Goal: Complete application form: Complete application form

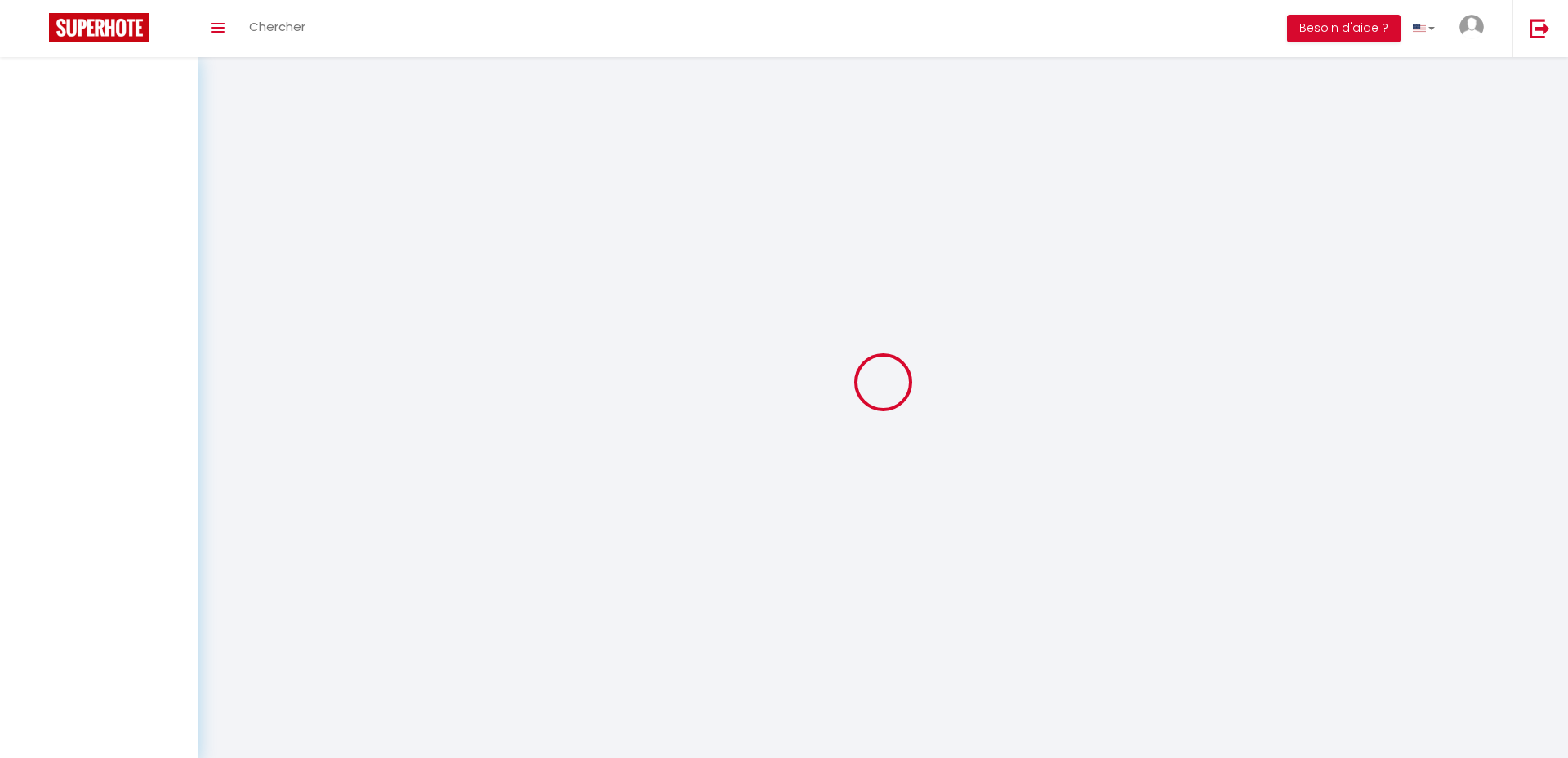
select select
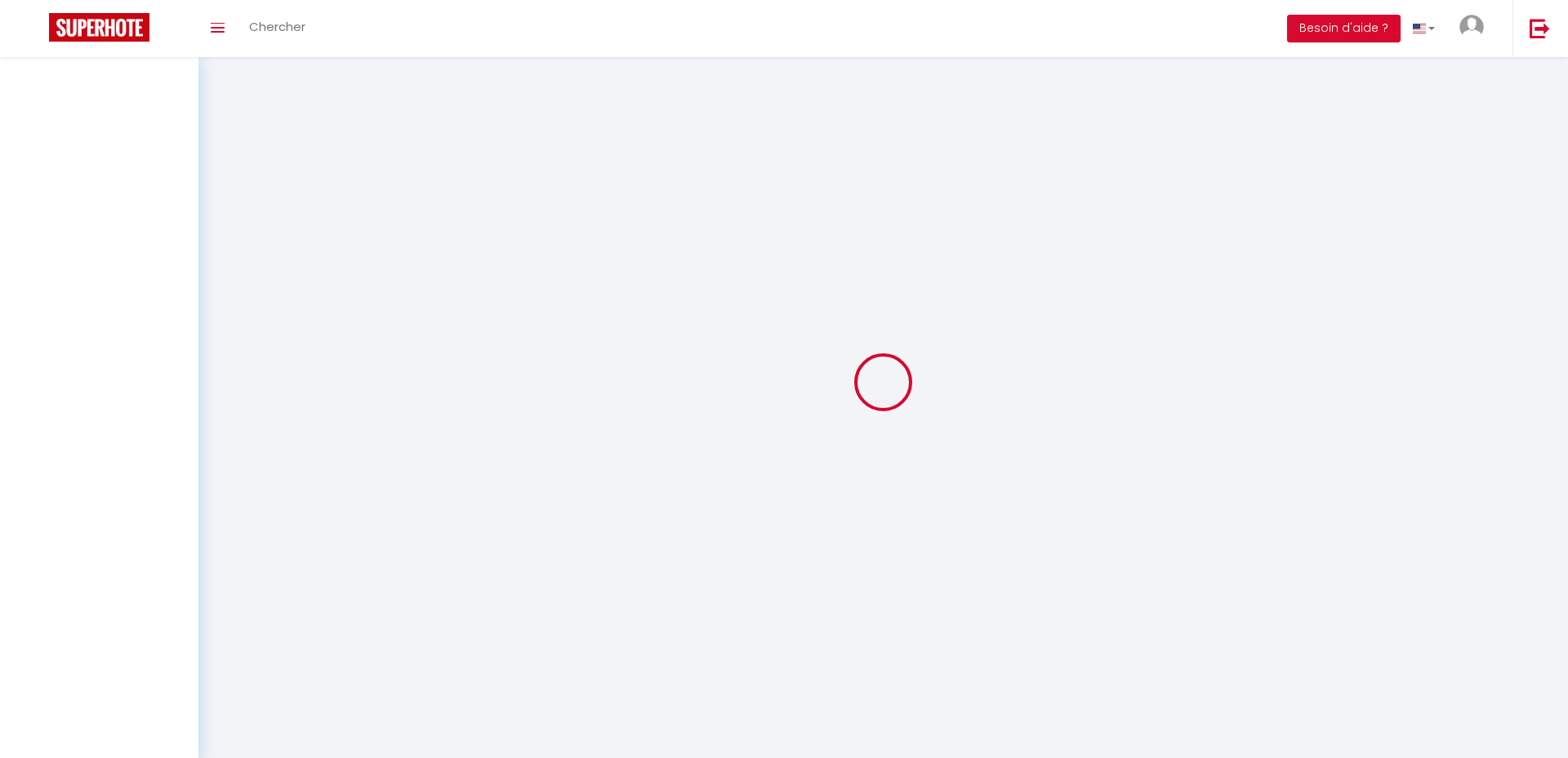
select select
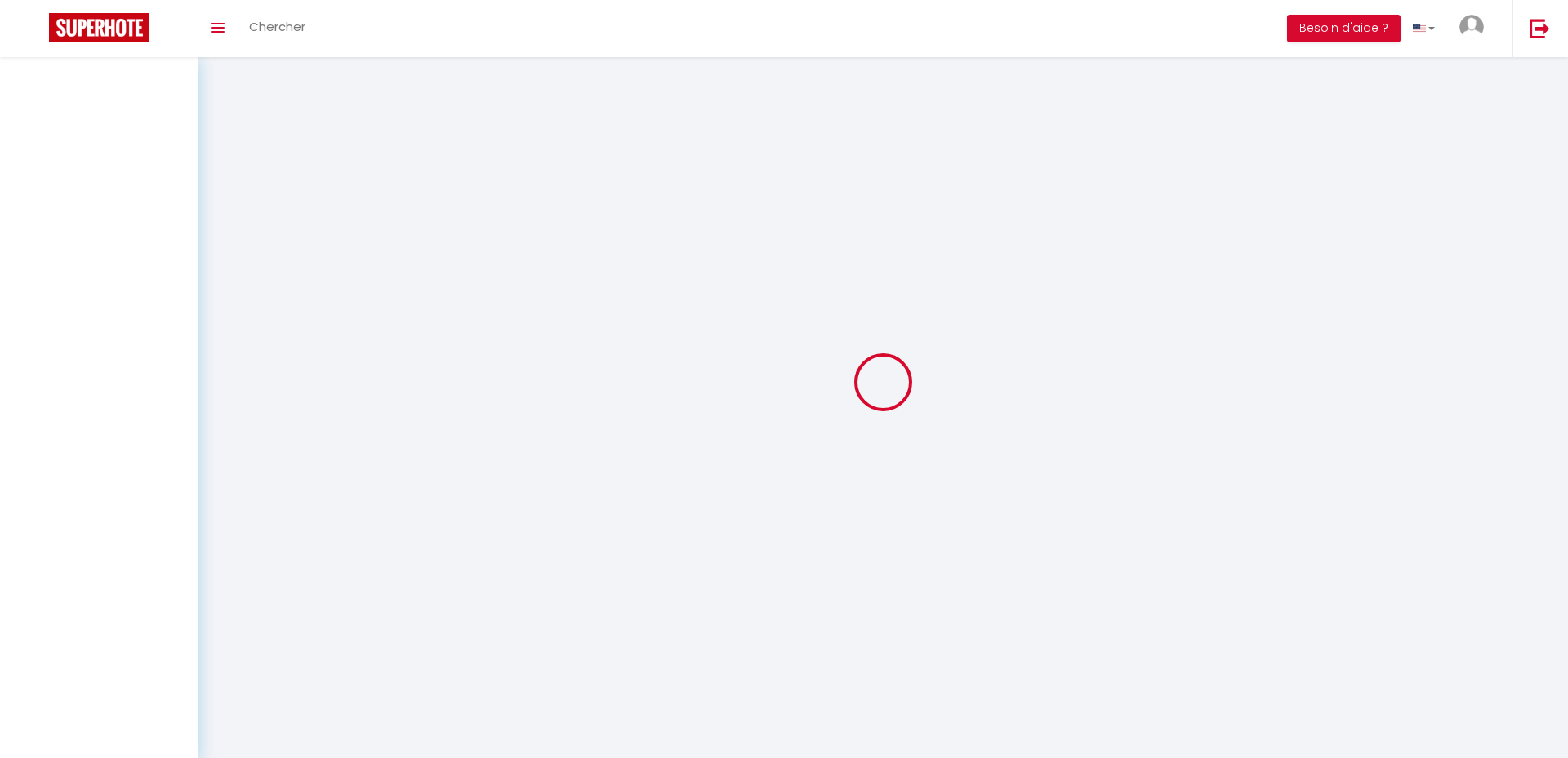
select select
checkbox input "false"
select select
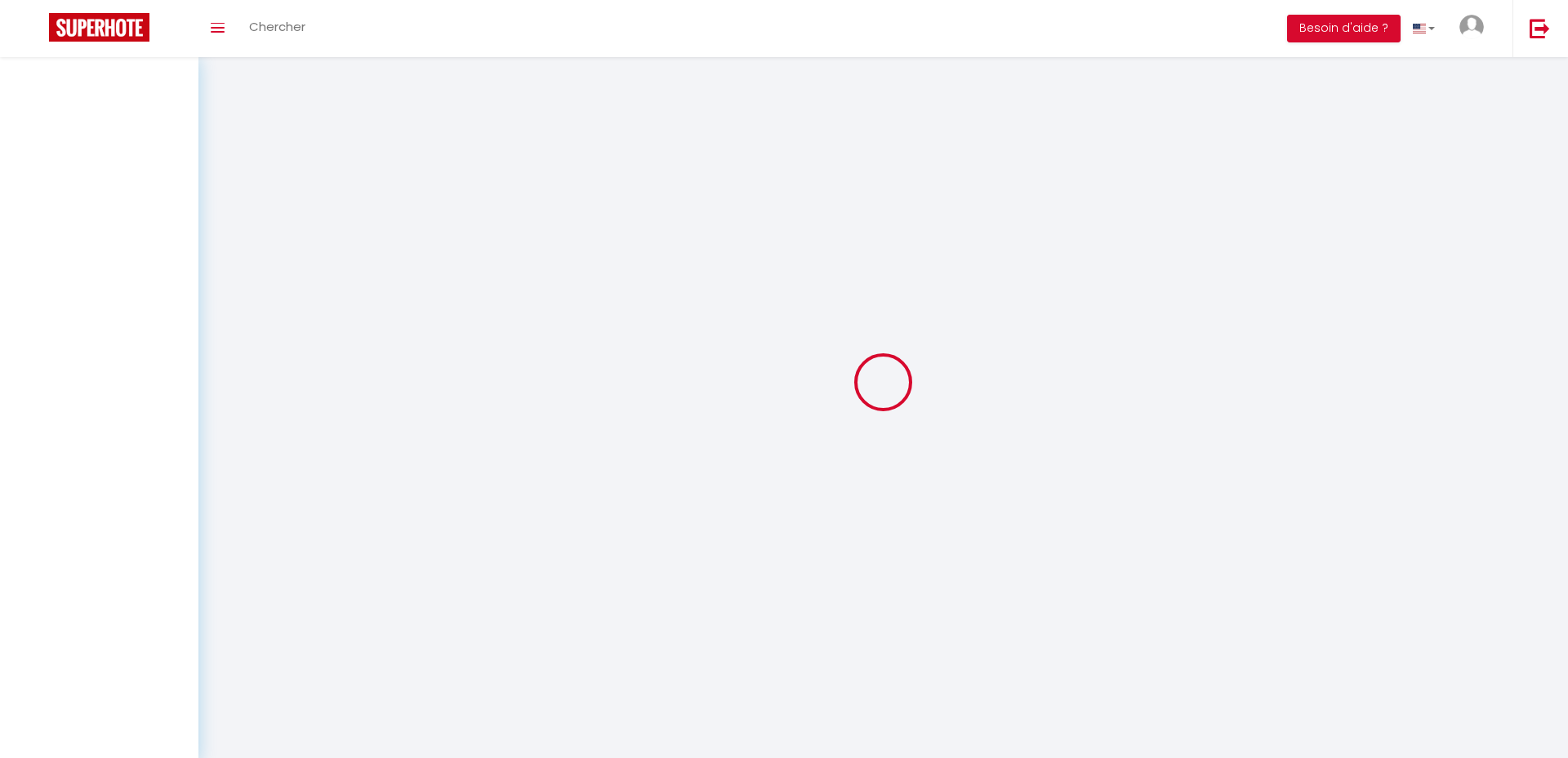
select select
checkbox input "false"
select select "75232"
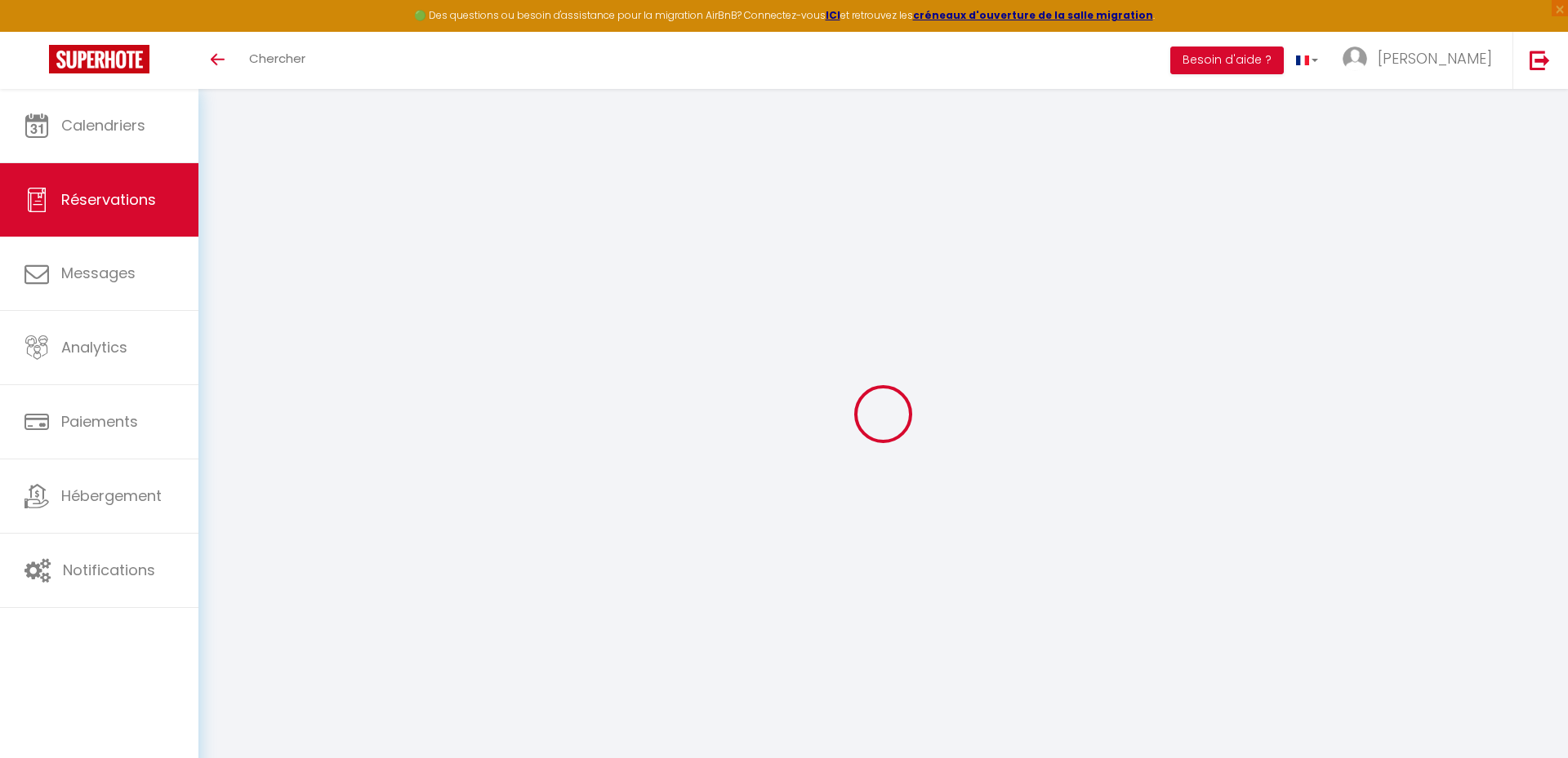
type input "yudan"
type input "peng"
type input "[EMAIL_ADDRESS][DOMAIN_NAME]"
type input "[PHONE_NUMBER]"
type input "20833"
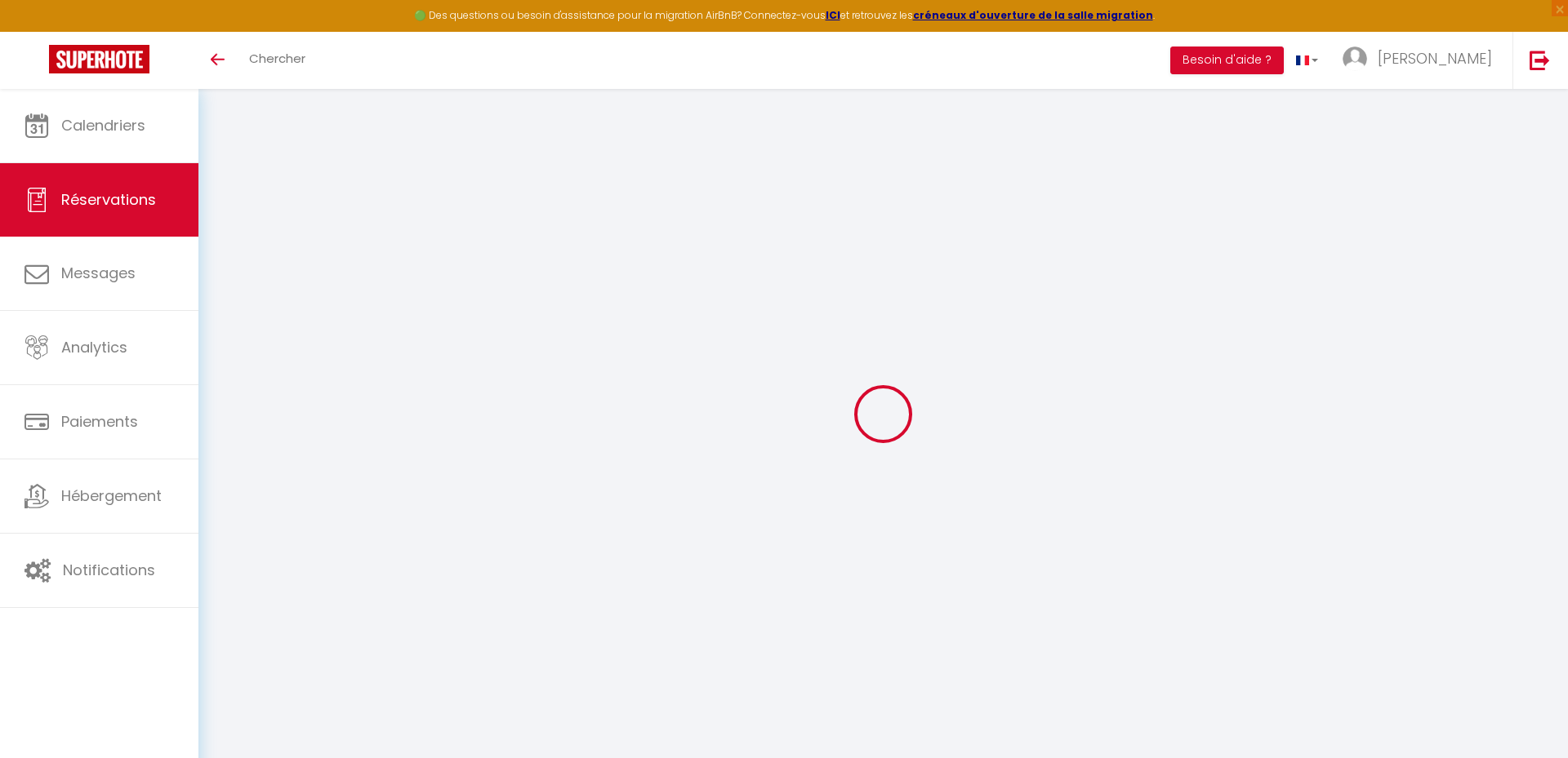
type input "[STREET_ADDRESS]"
type input "Giussano"
select select "IT"
type input "57.89"
type input "5.55"
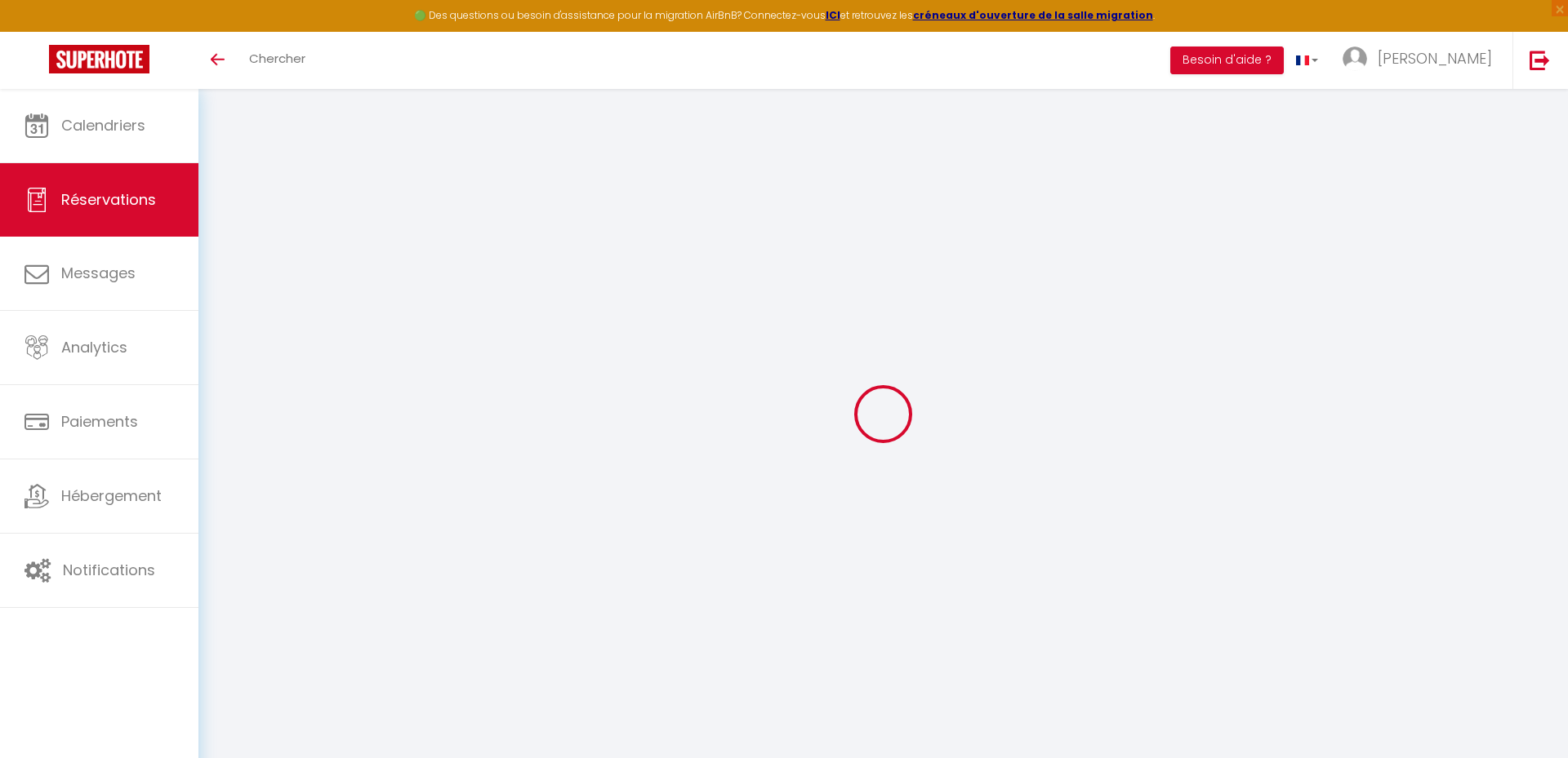
select select "75232"
select select "1"
select select
type input "1"
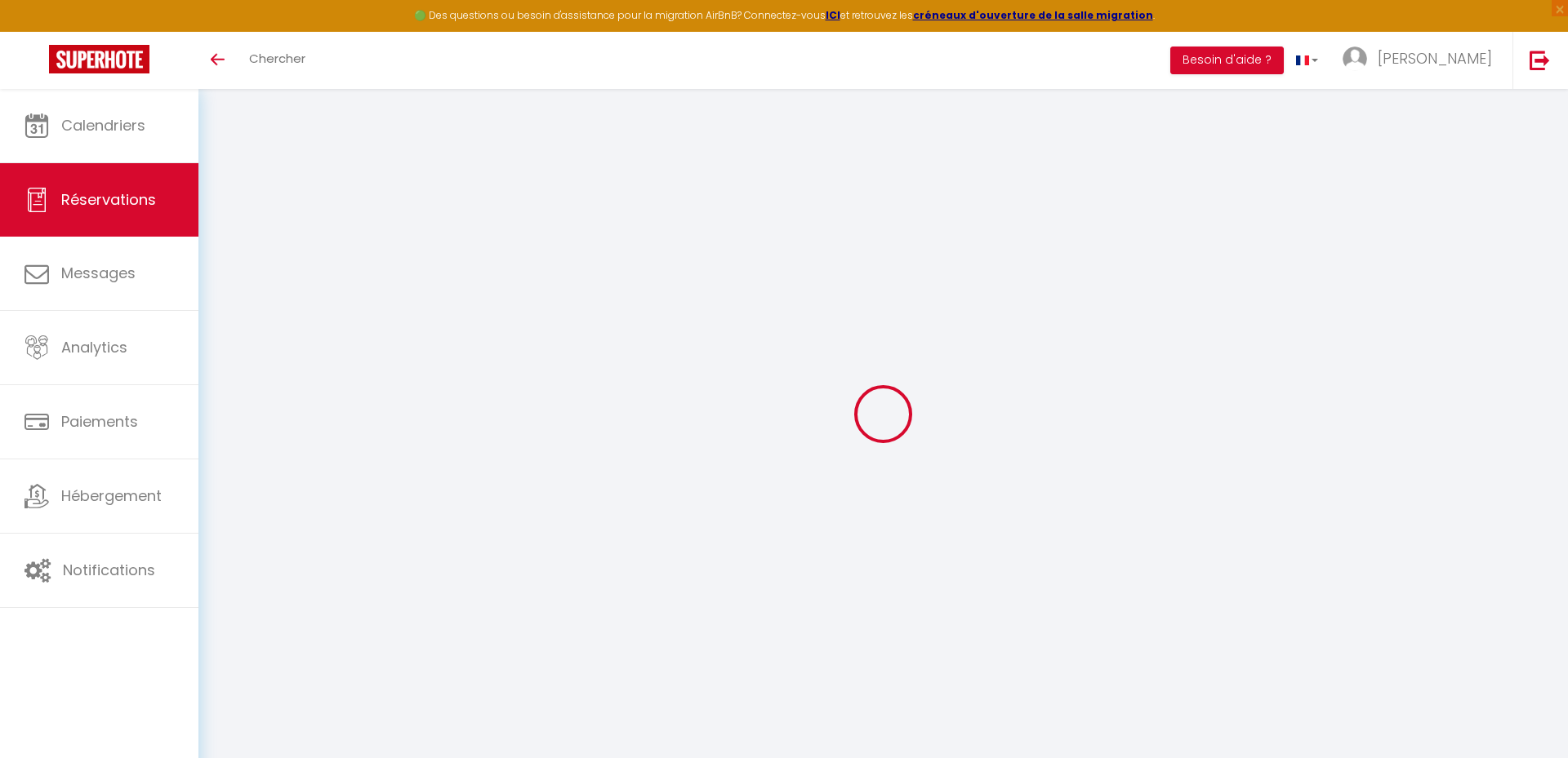
select select "12"
select select
type input "295.92"
checkbox input "false"
type input "0"
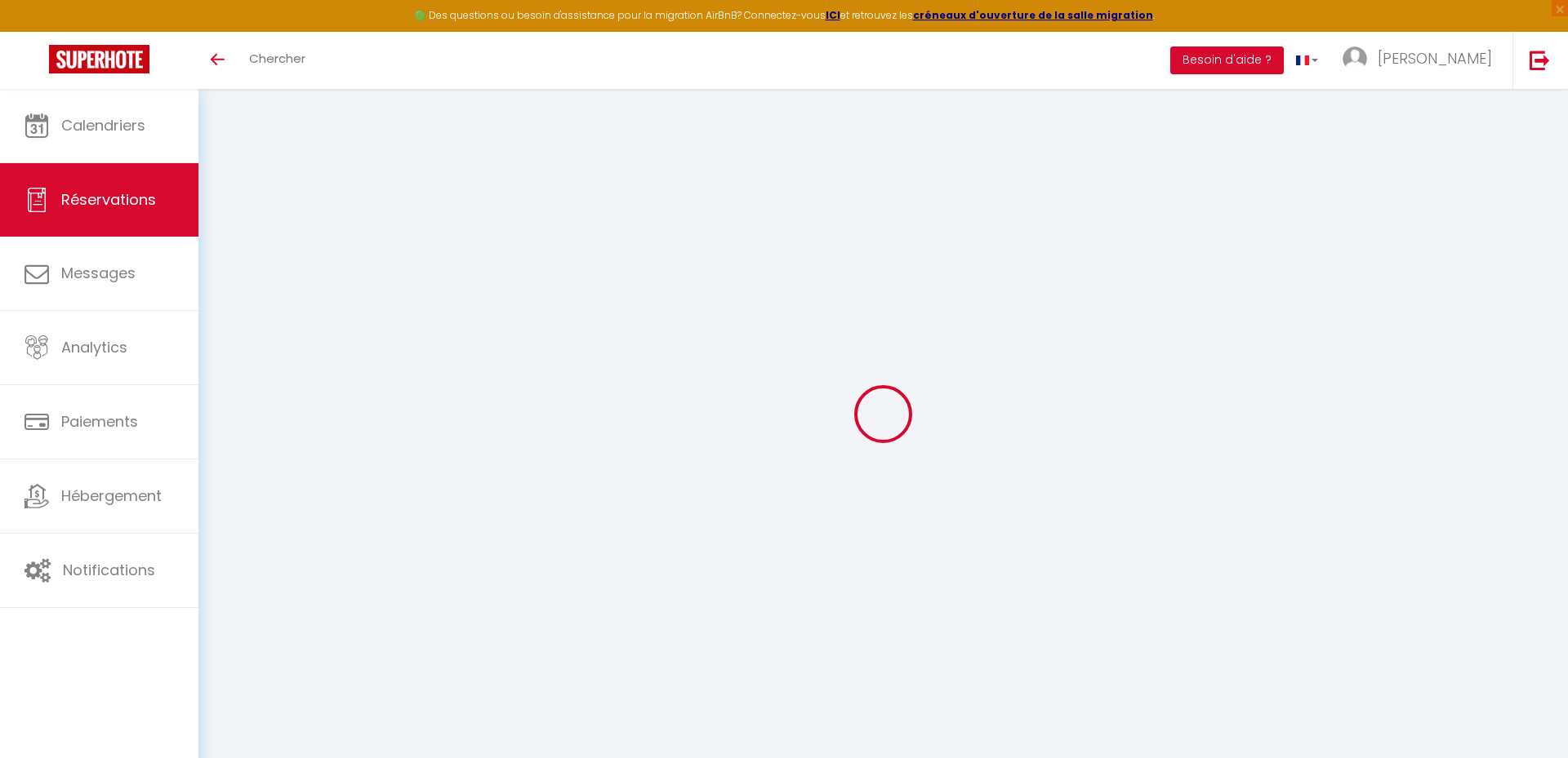
select select "2"
type input "0"
select select
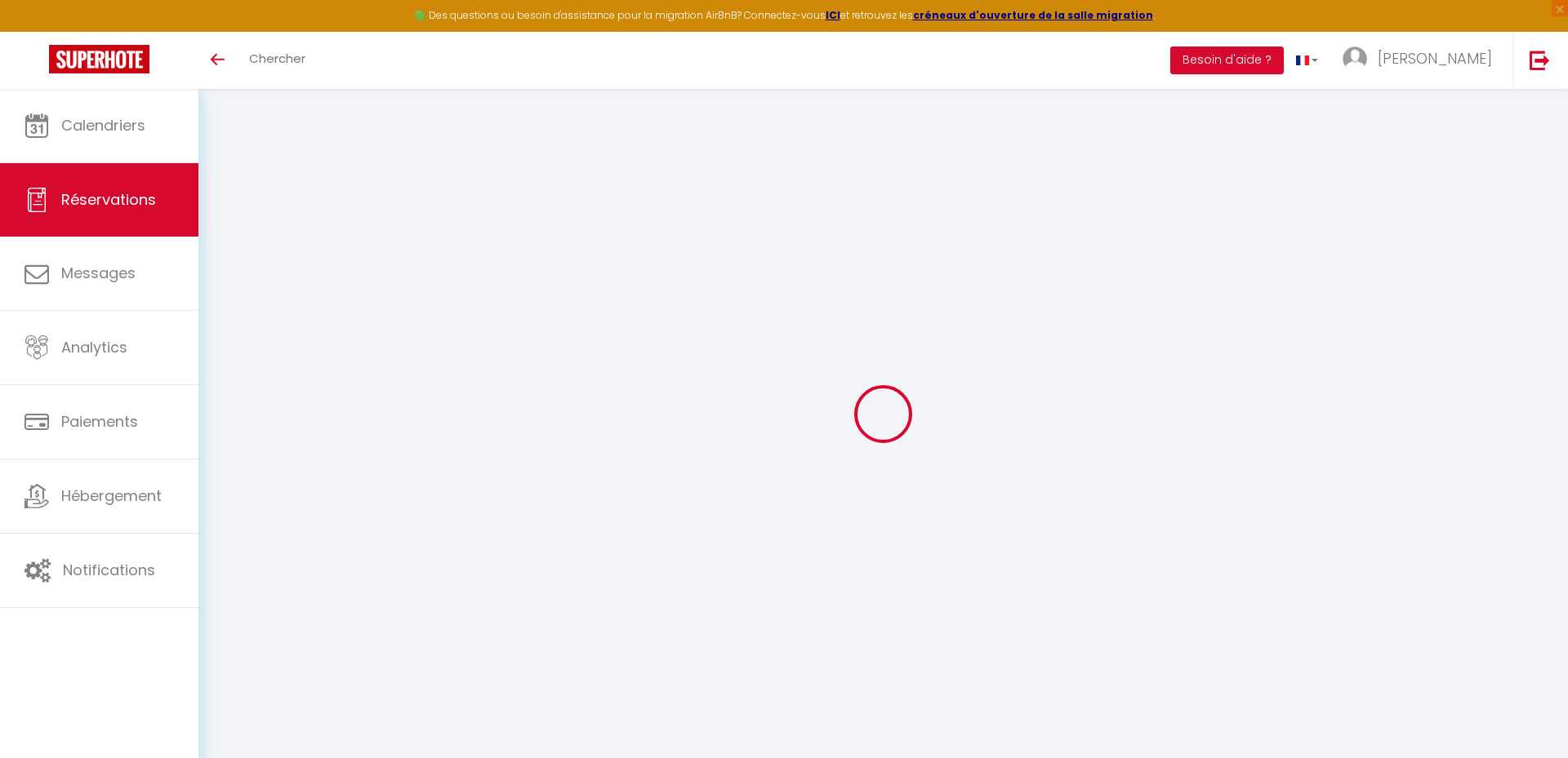
select select
select select "14"
checkbox input "false"
select select
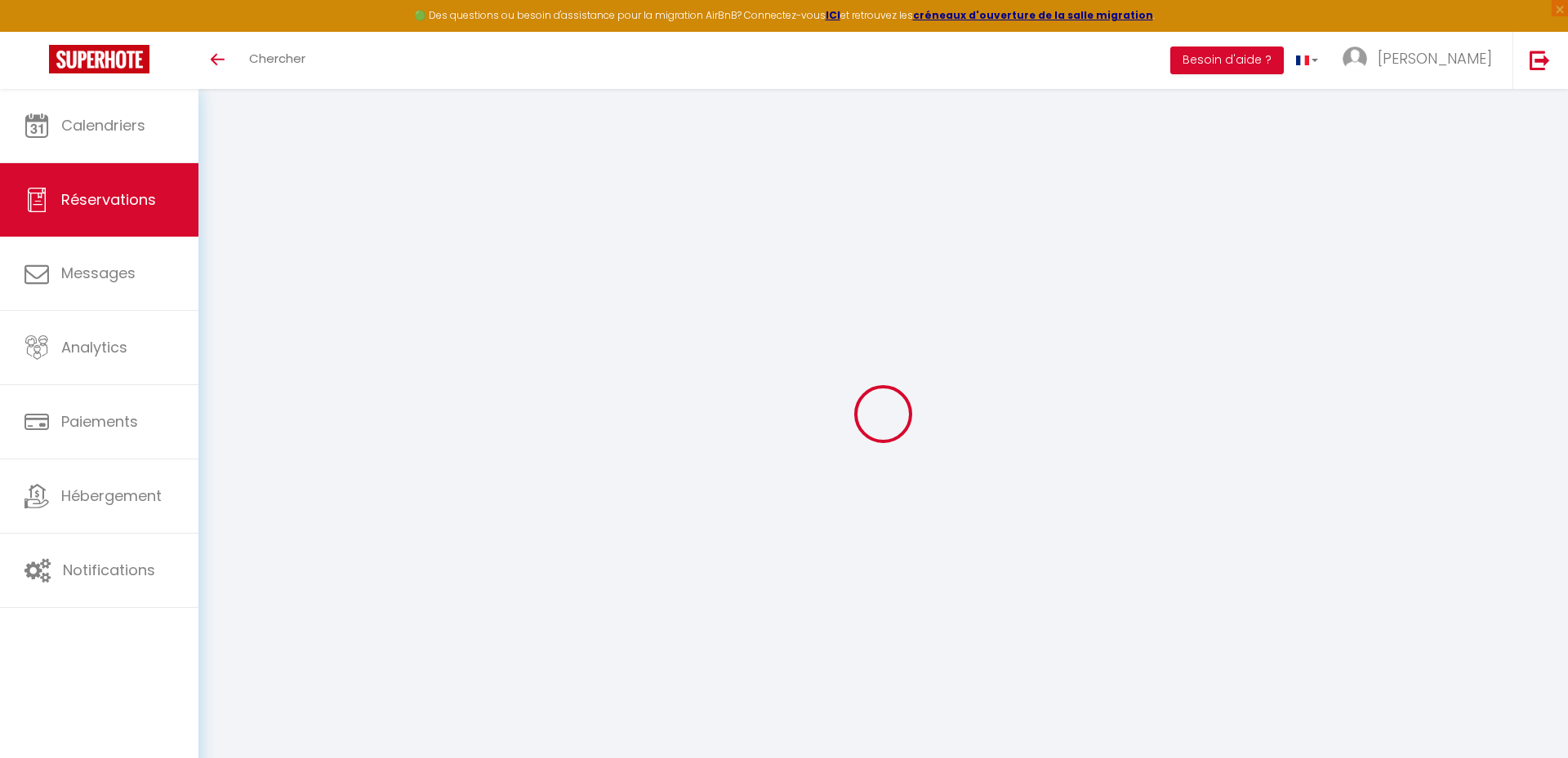
checkbox input "false"
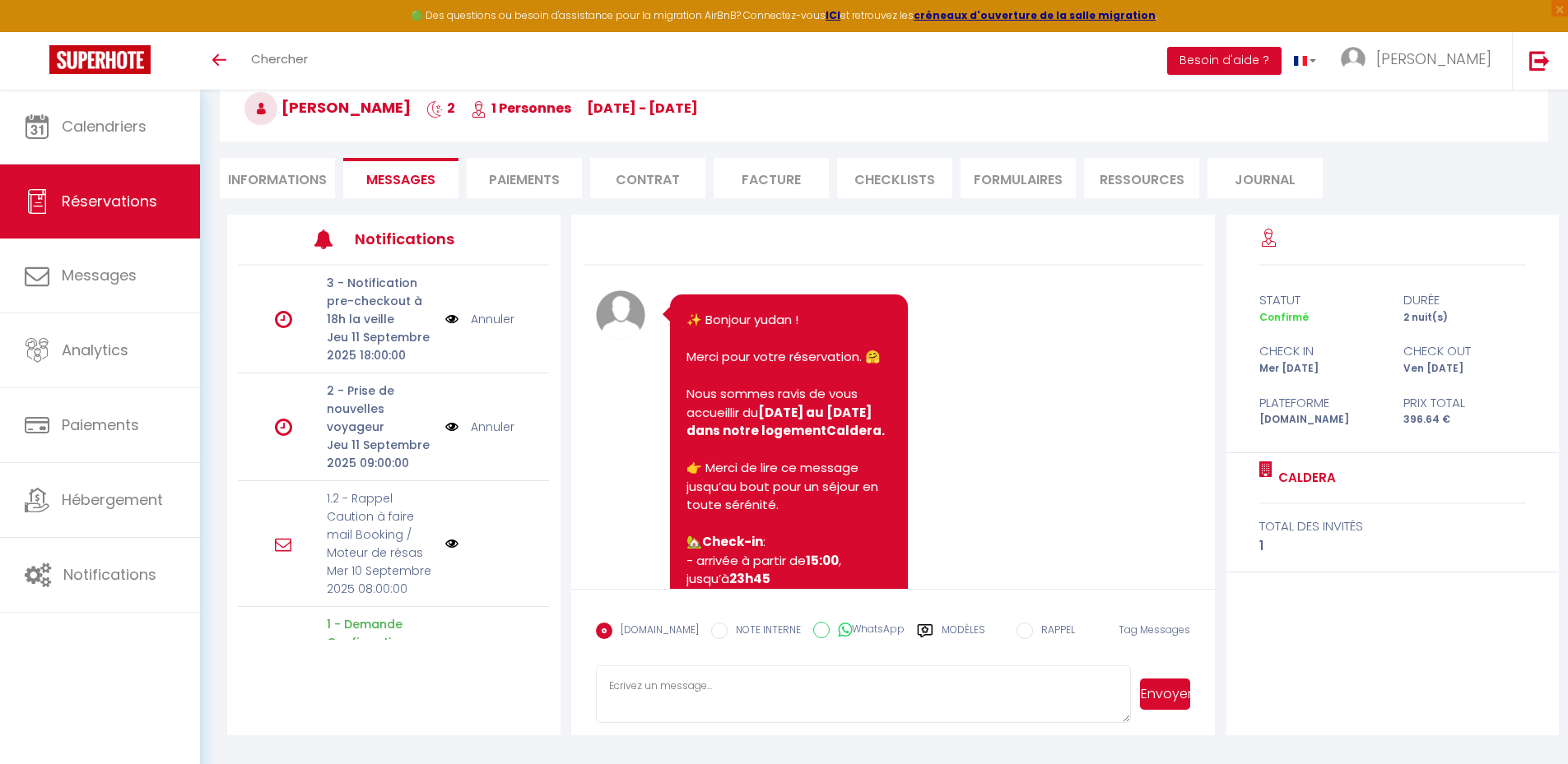
scroll to position [2530, 0]
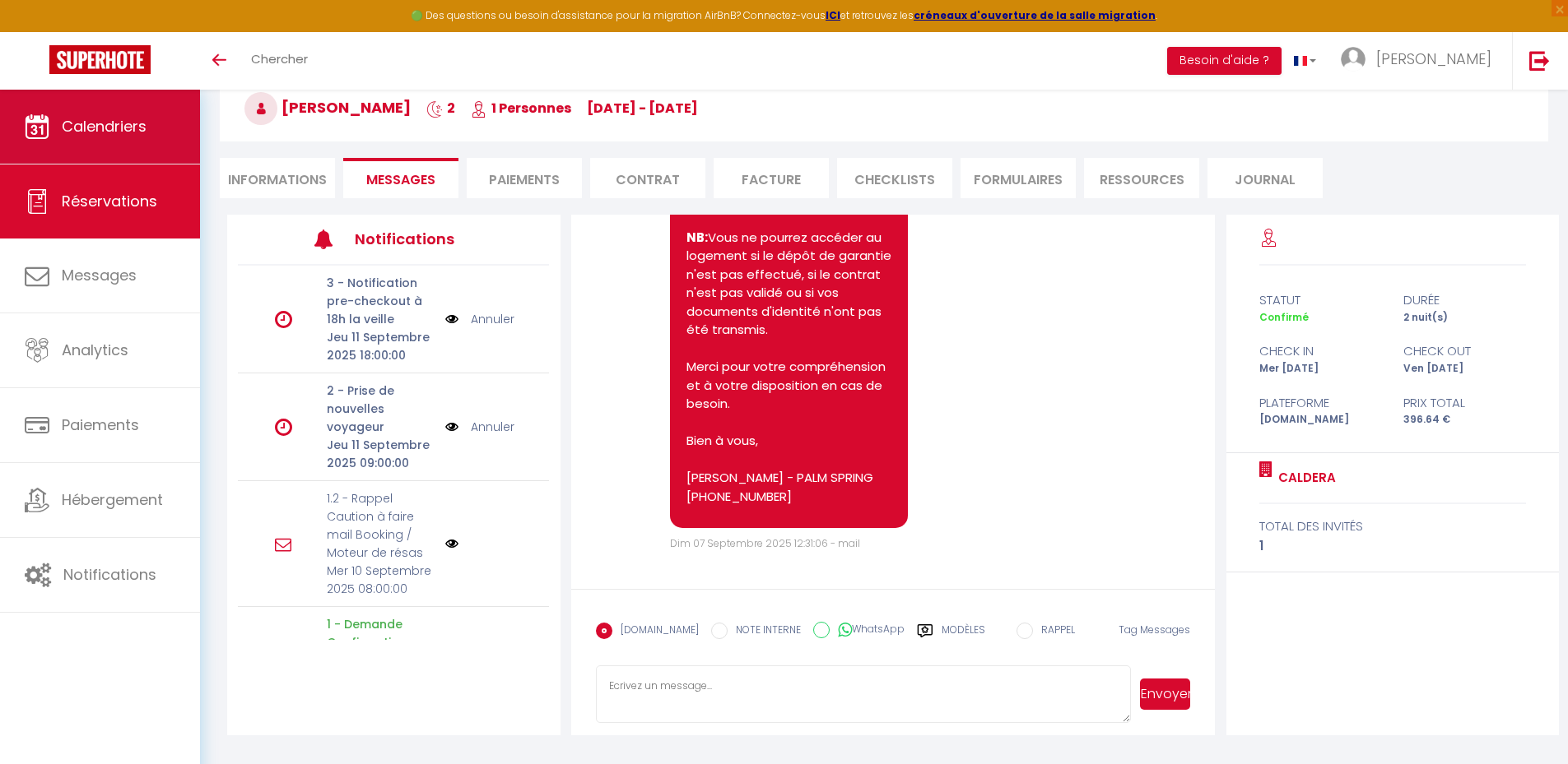
click at [86, 125] on span "Calendriers" at bounding box center [104, 126] width 85 height 20
